Goal: Navigation & Orientation: Understand site structure

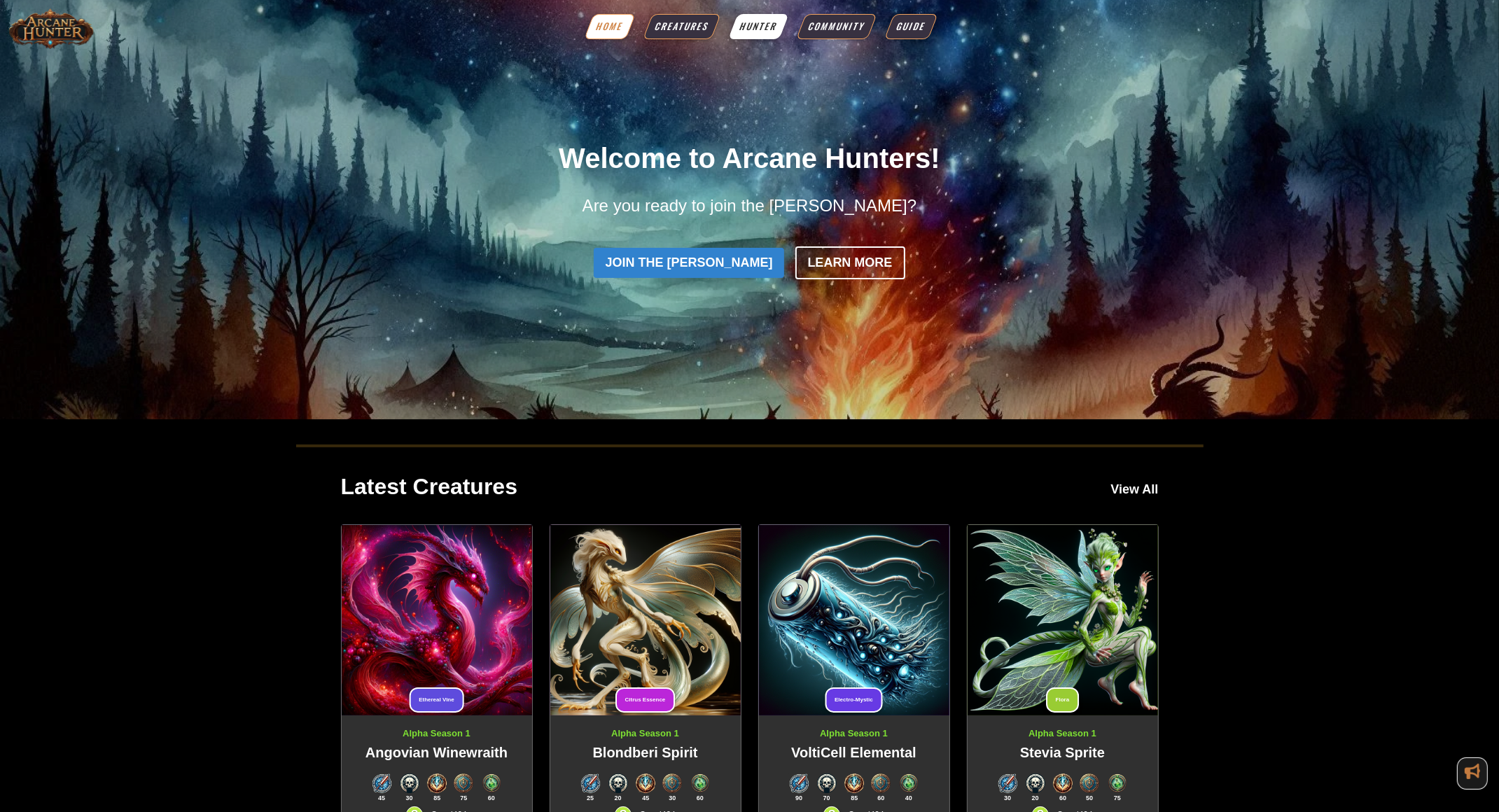
click at [772, 34] on link "Hunter" at bounding box center [759, 26] width 61 height 25
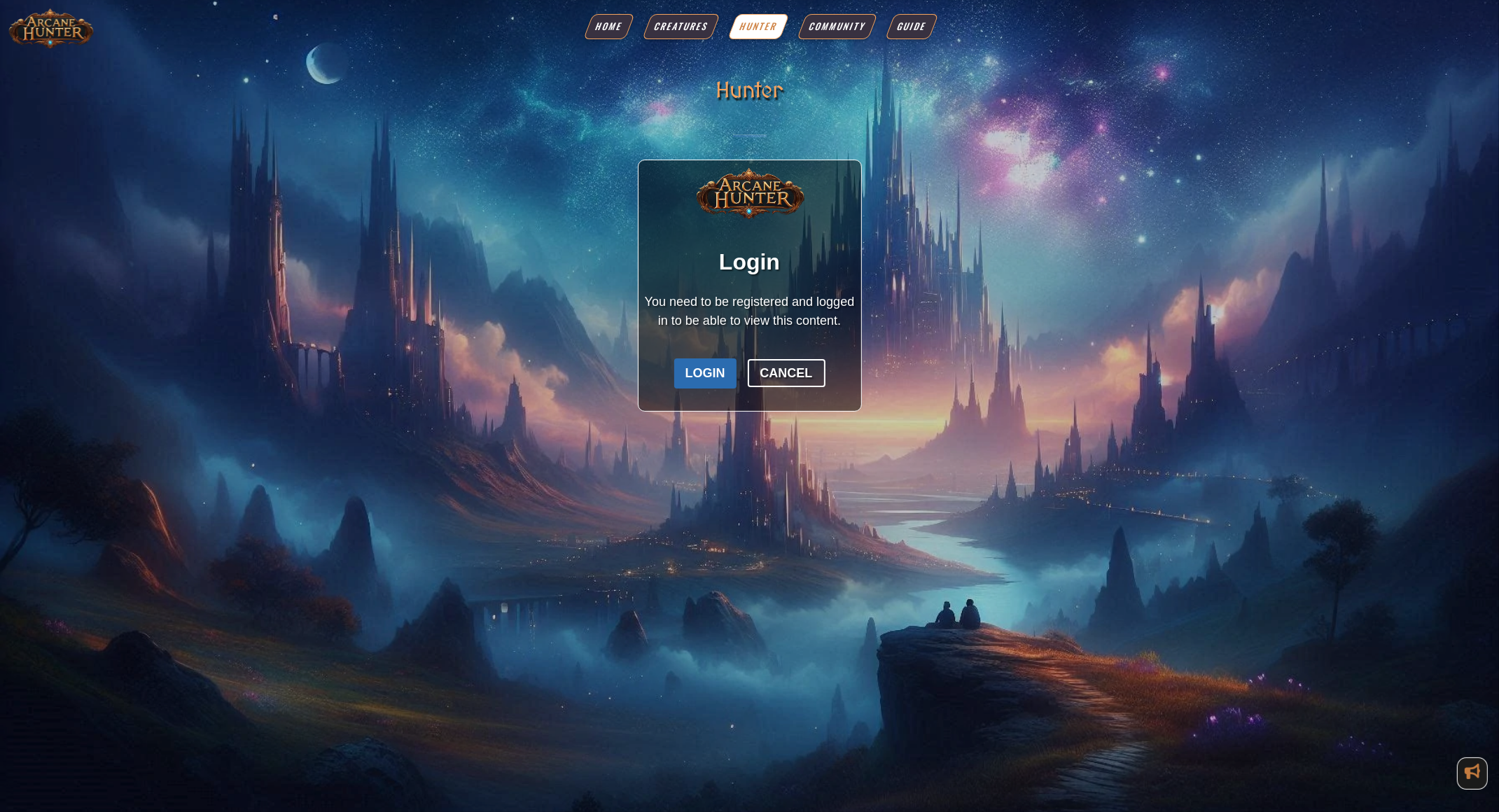
click at [725, 379] on button "Login" at bounding box center [705, 373] width 62 height 30
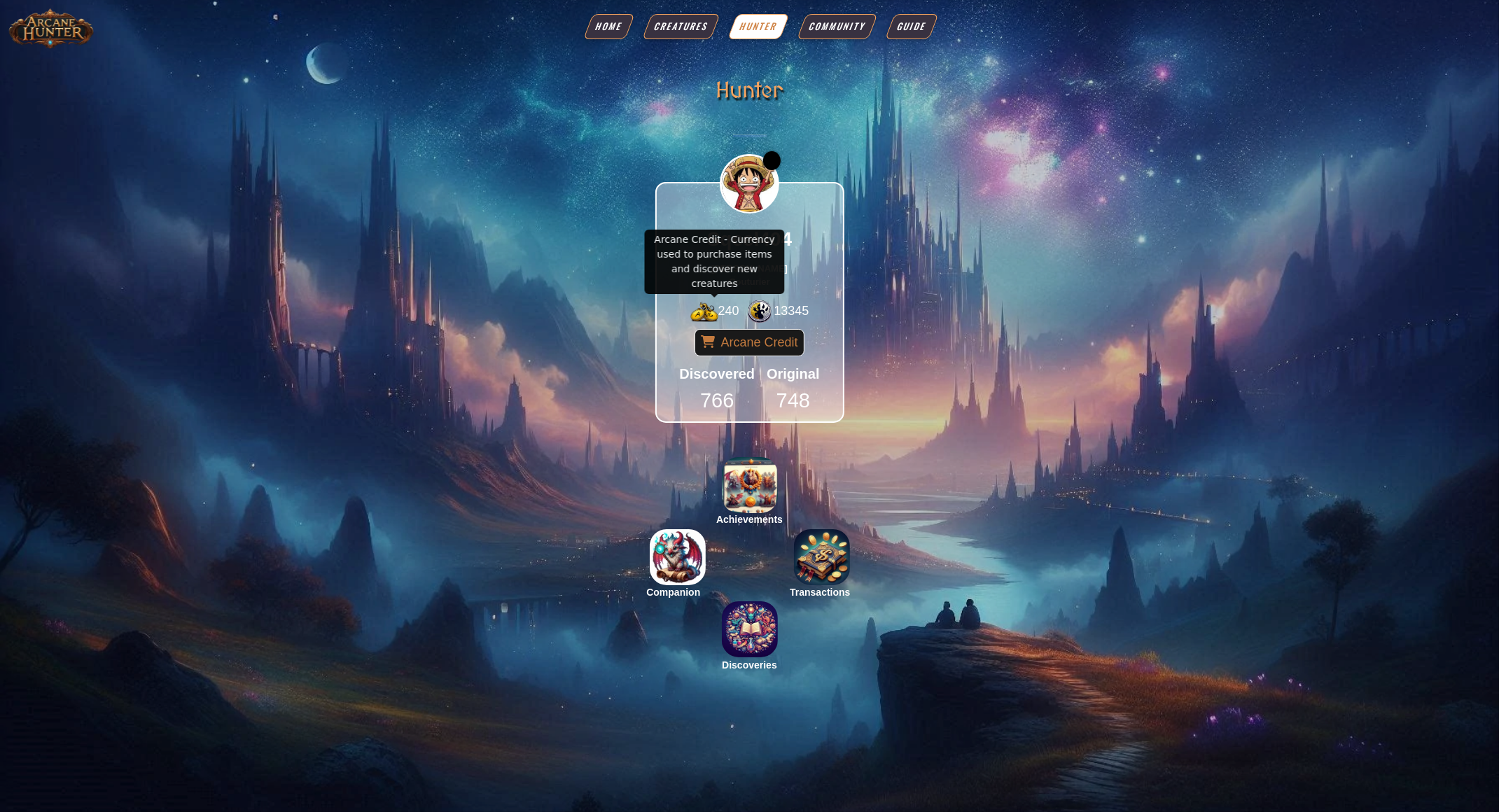
click at [725, 312] on span "240" at bounding box center [729, 311] width 21 height 14
click at [617, 37] on link "Home" at bounding box center [609, 26] width 51 height 25
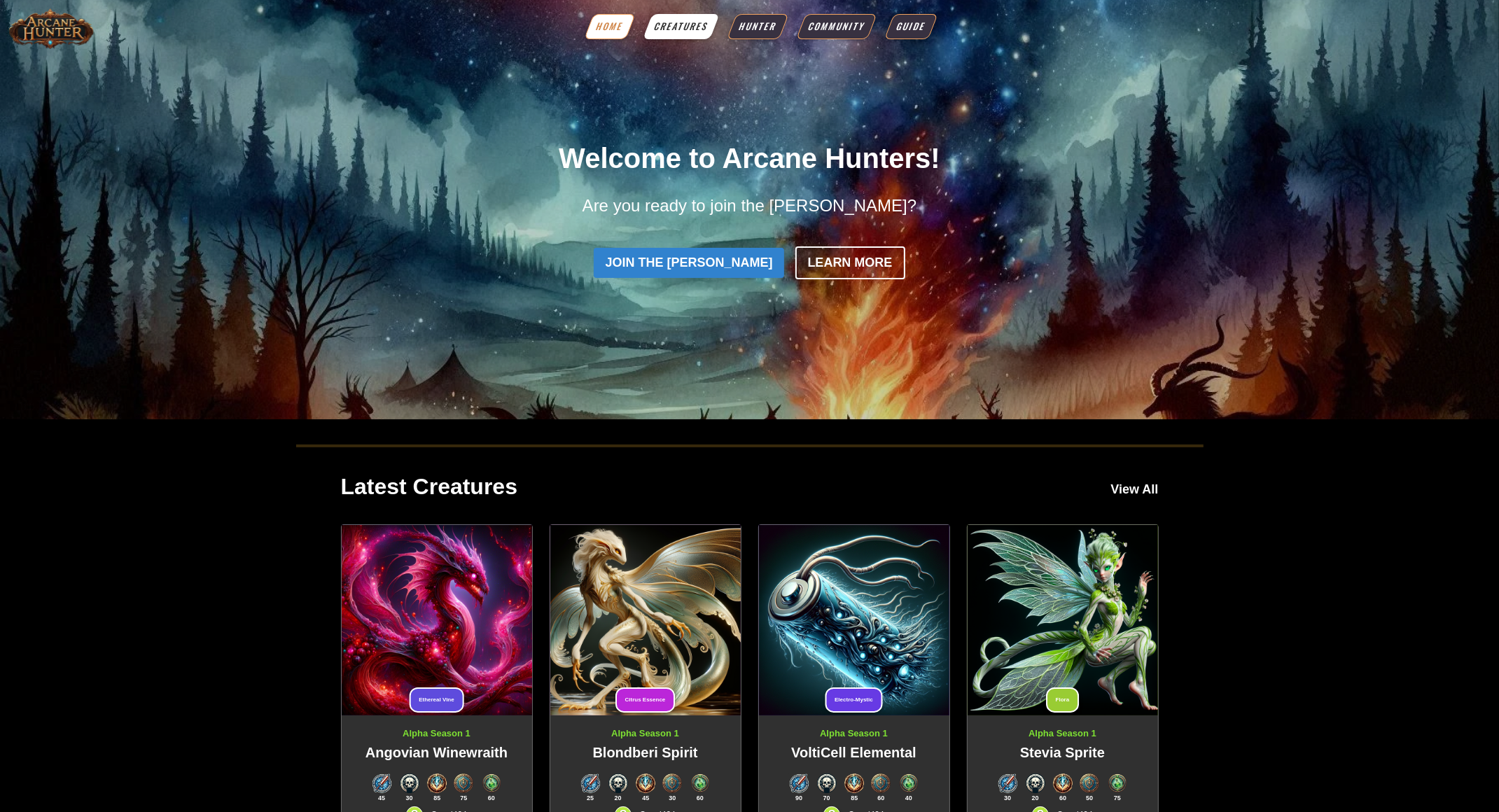
click at [694, 26] on span "Creatures" at bounding box center [681, 26] width 58 height 14
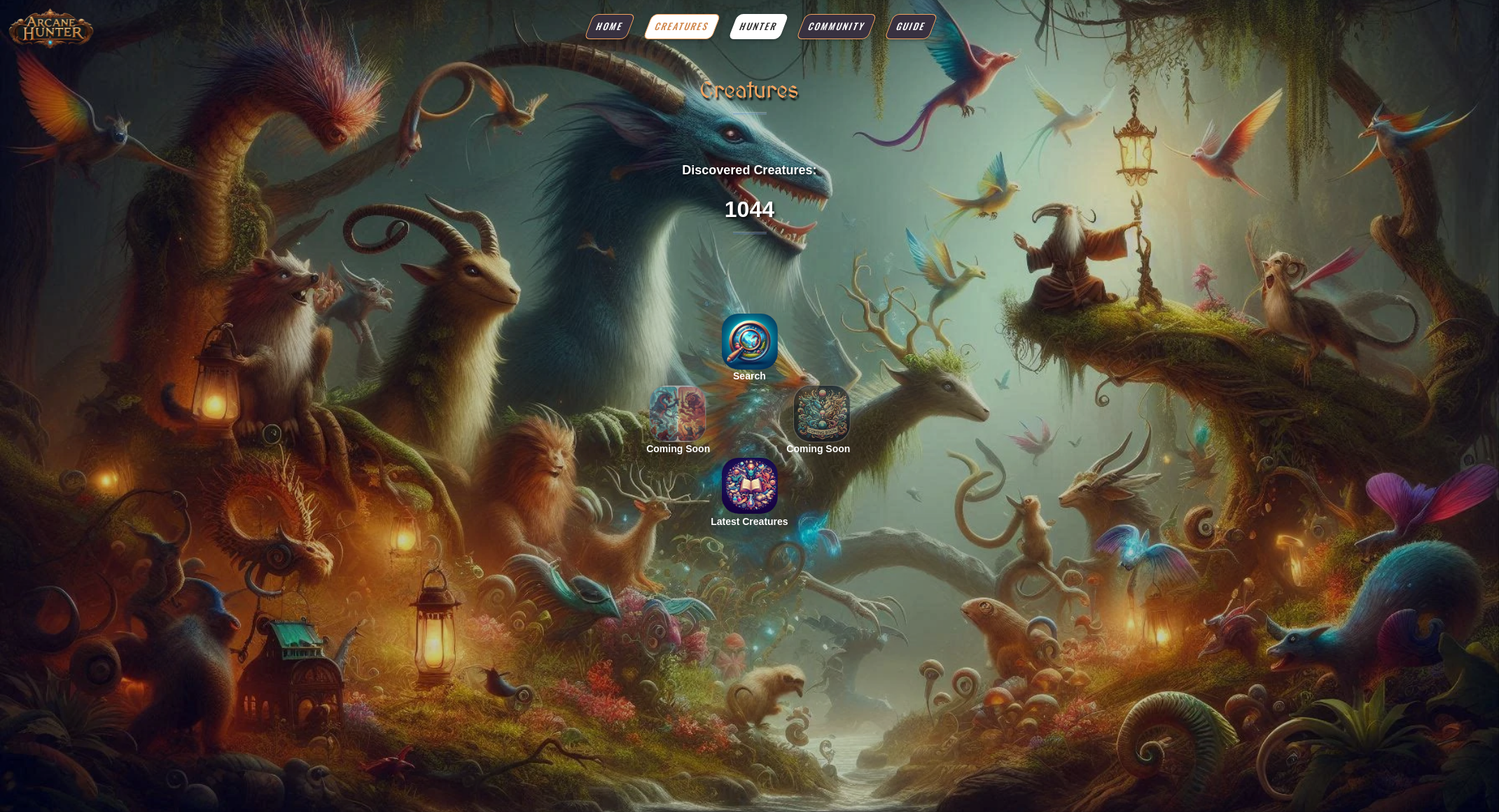
click at [753, 37] on link "Hunter" at bounding box center [759, 26] width 61 height 25
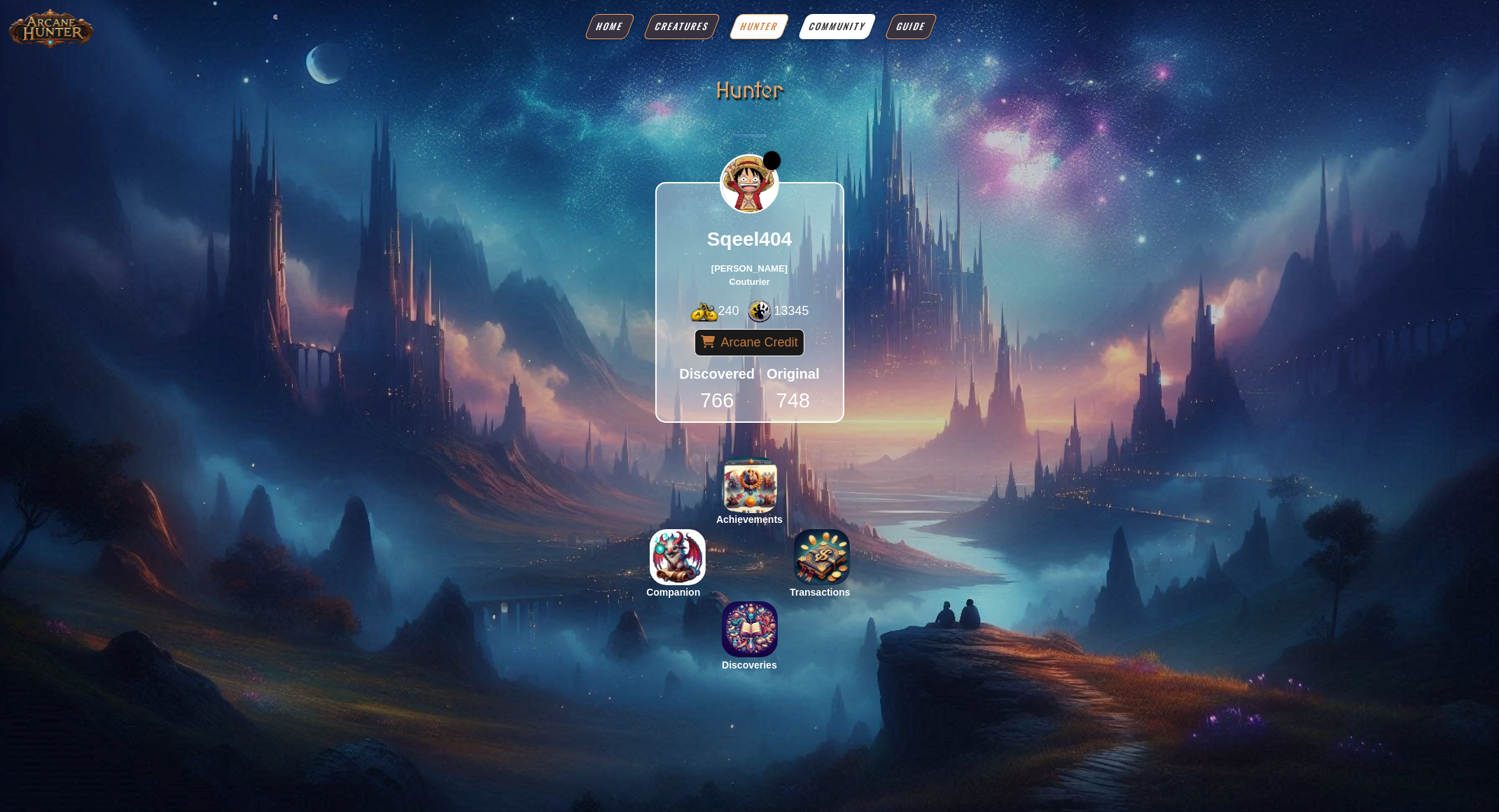
click at [824, 29] on span "Community" at bounding box center [838, 26] width 61 height 14
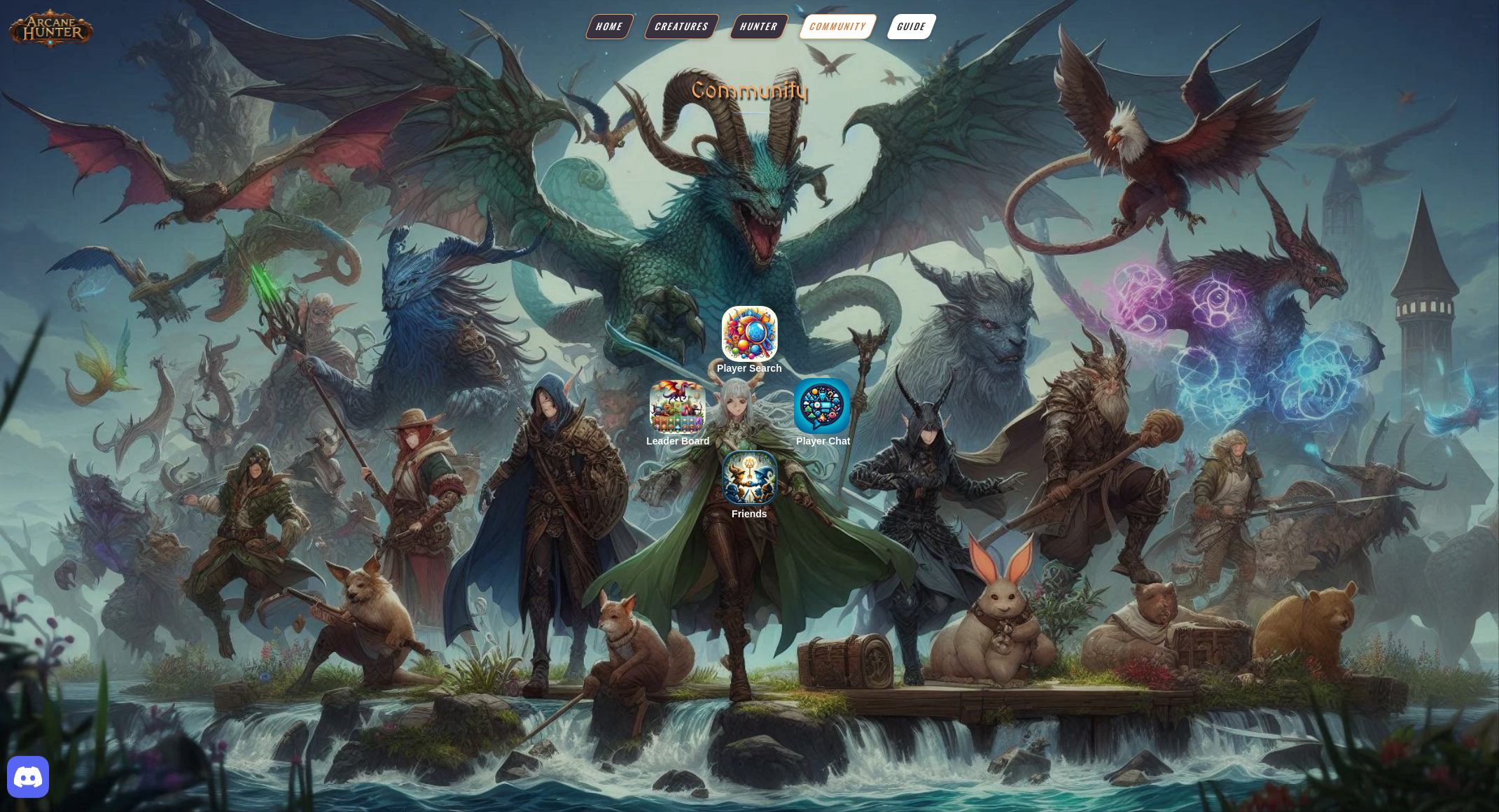
click at [914, 27] on span "Guide" at bounding box center [911, 26] width 33 height 14
